Goal: Go to known website: Go to known website

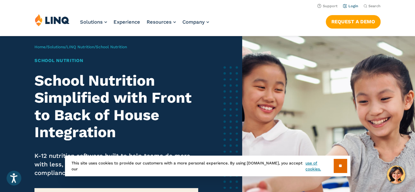
click at [353, 6] on link "Login" at bounding box center [350, 6] width 15 height 4
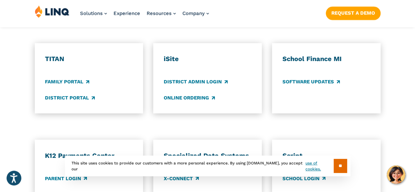
scroll to position [509, 0]
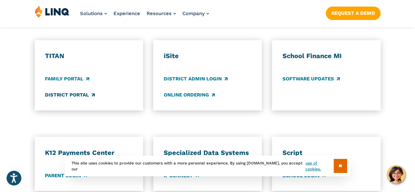
click at [66, 91] on link "District Portal" at bounding box center [70, 94] width 50 height 7
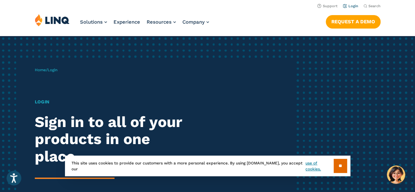
click at [352, 5] on link "Login" at bounding box center [350, 6] width 15 height 4
click at [352, 6] on link "Login" at bounding box center [350, 6] width 15 height 4
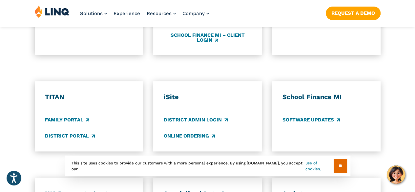
scroll to position [471, 0]
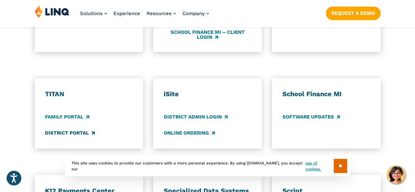
click at [67, 129] on link "District Portal" at bounding box center [70, 132] width 50 height 7
